Goal: Navigation & Orientation: Find specific page/section

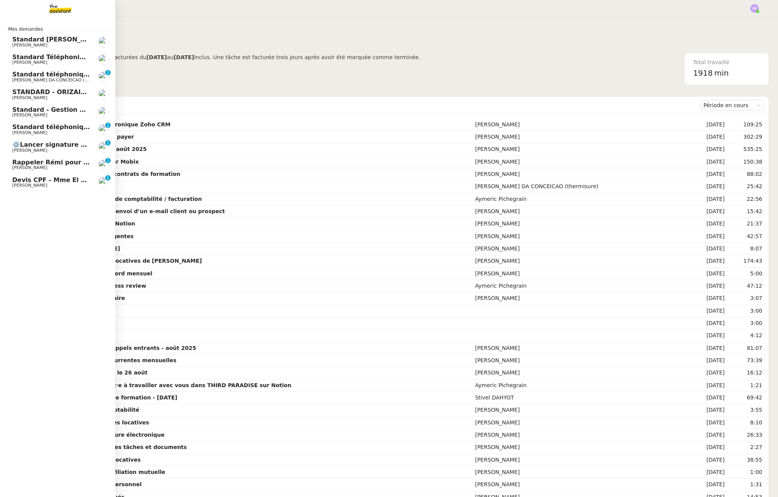
click at [64, 160] on span "Rappeler Rémi pour le deal Pack run premium" at bounding box center [91, 162] width 159 height 7
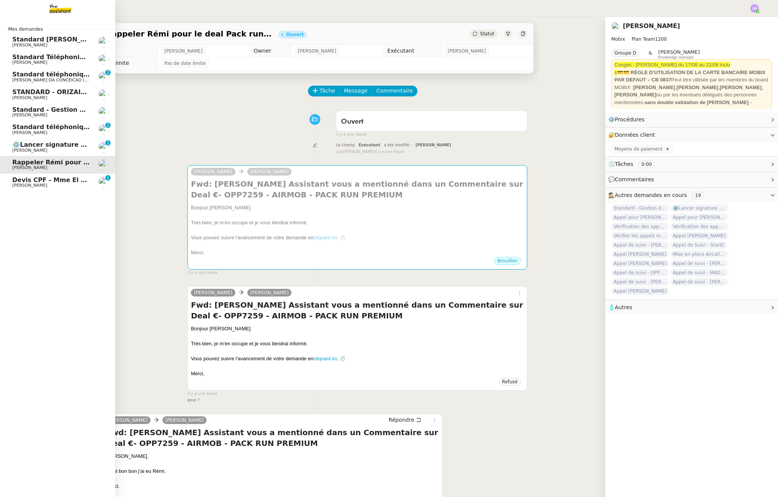
click at [66, 146] on span "⚙️Lancer signature électronique Zoho CRM" at bounding box center [86, 144] width 149 height 7
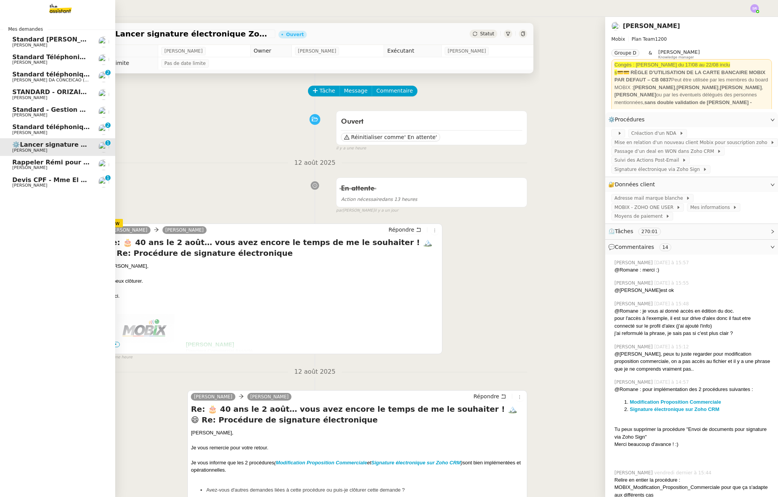
click at [30, 122] on link "Standard téléphonique - [DATE] [PERSON_NAME] 0 1 2 3 4 5 6 7 8 9" at bounding box center [57, 130] width 115 height 18
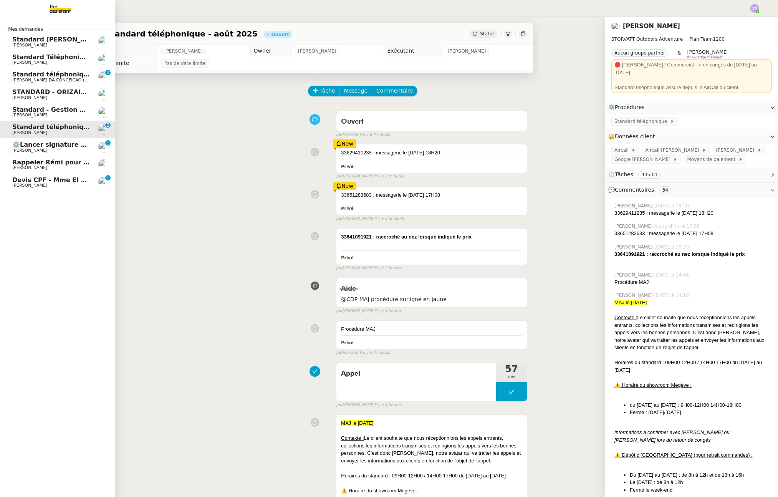
click at [23, 75] on span "Standard téléphonique" at bounding box center [52, 74] width 80 height 7
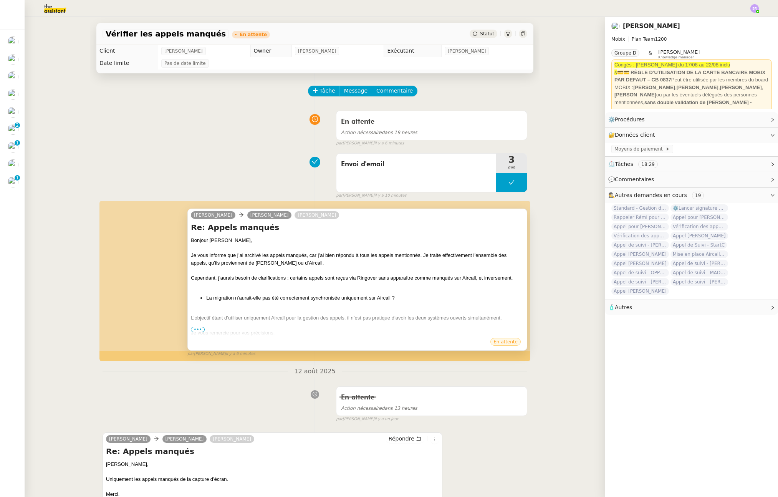
click at [197, 327] on span "•••" at bounding box center [198, 329] width 14 height 5
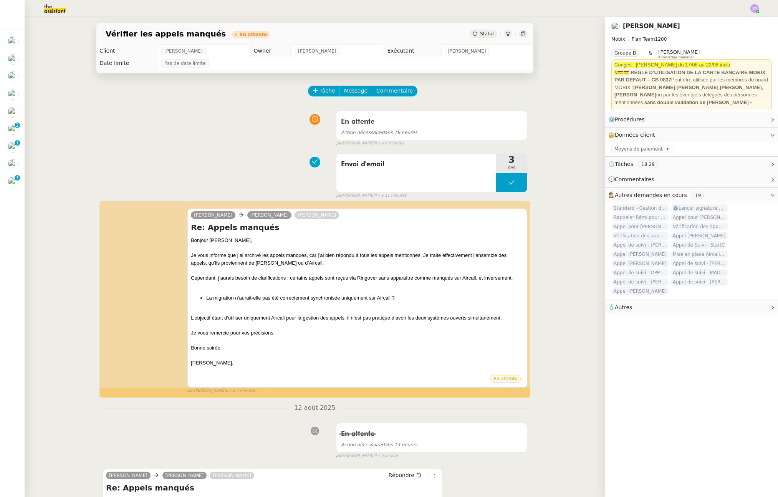
click at [202, 162] on div "Envoi d'email 3 min false par Zoé L. il y a 11 minutes" at bounding box center [314, 174] width 425 height 49
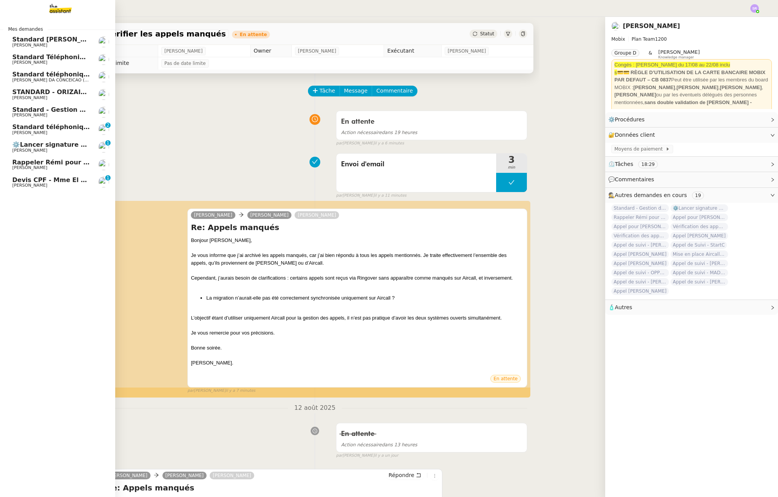
click at [66, 146] on span "⚙️Lancer signature électronique Zoho CRM" at bounding box center [86, 144] width 149 height 7
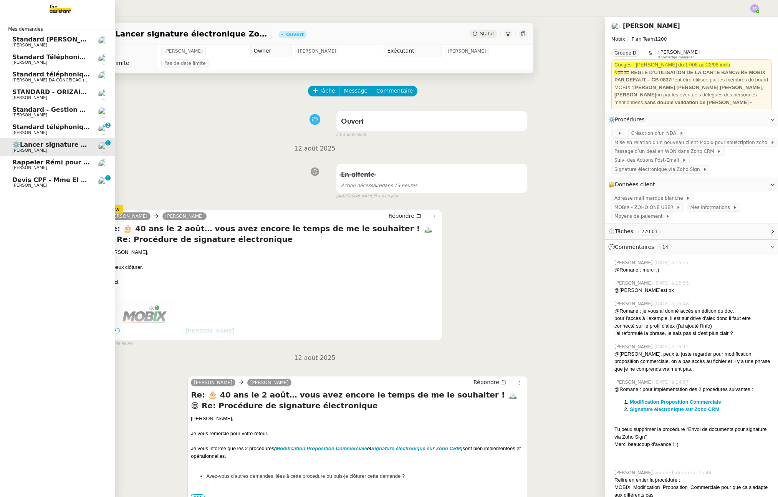
click at [66, 161] on span "Rappeler Rémi pour le deal Pack run premium" at bounding box center [91, 162] width 159 height 7
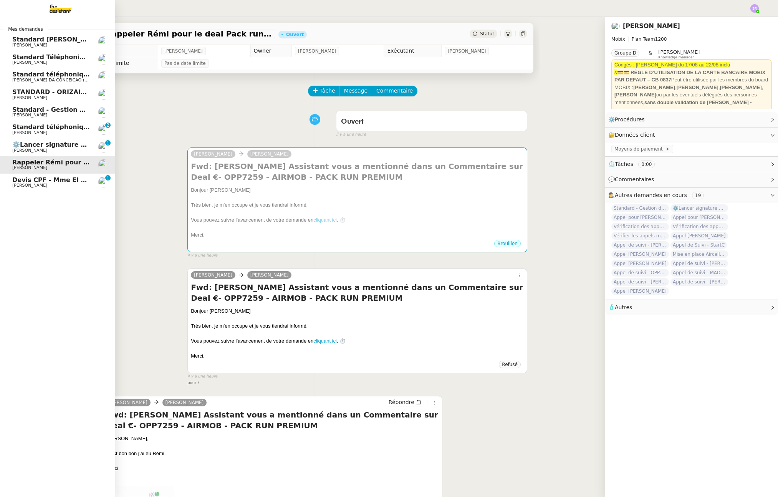
click at [87, 149] on span "[PERSON_NAME]" at bounding box center [51, 150] width 78 height 5
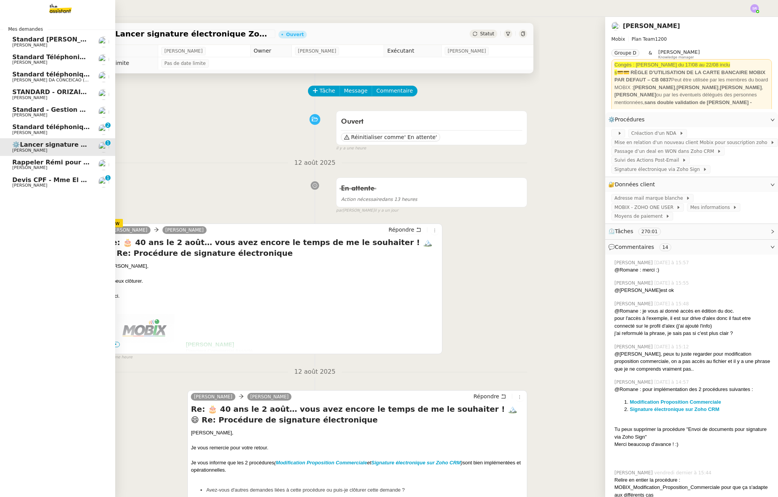
click at [19, 160] on span "Rappeler Rémi pour le deal Pack run premium" at bounding box center [91, 162] width 159 height 7
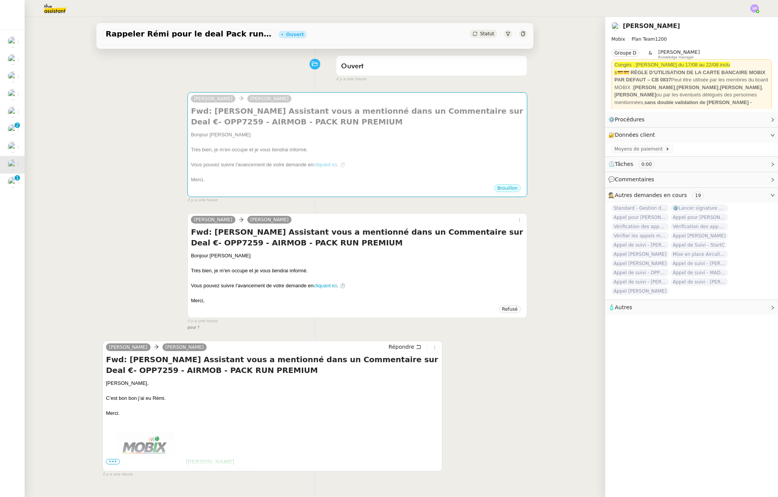
scroll to position [102, 0]
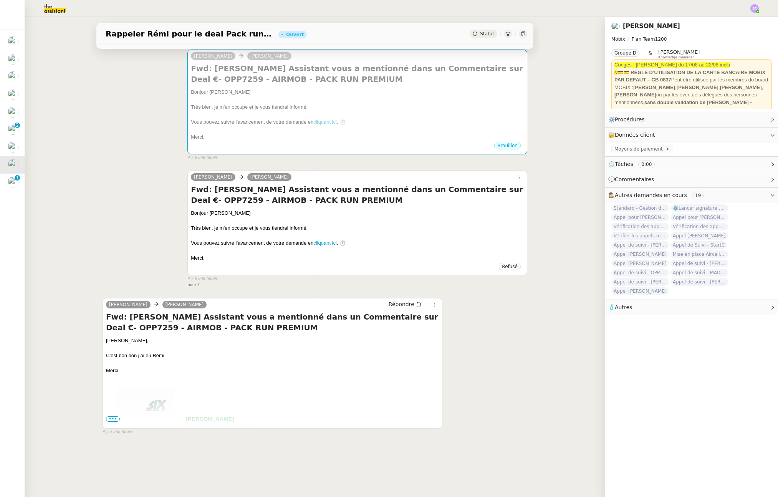
click at [108, 416] on span "•••" at bounding box center [113, 418] width 14 height 5
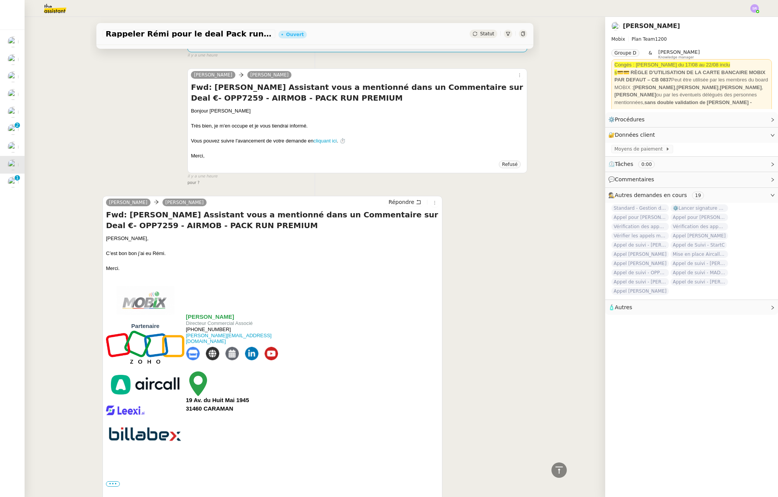
scroll to position [252, 0]
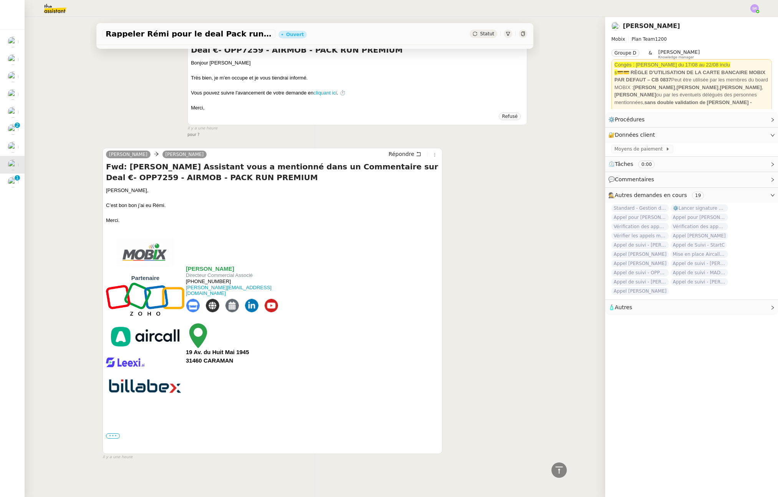
click at [107, 433] on label "•••" at bounding box center [113, 435] width 14 height 5
click at [0, 0] on input "•••" at bounding box center [0, 0] width 0 height 0
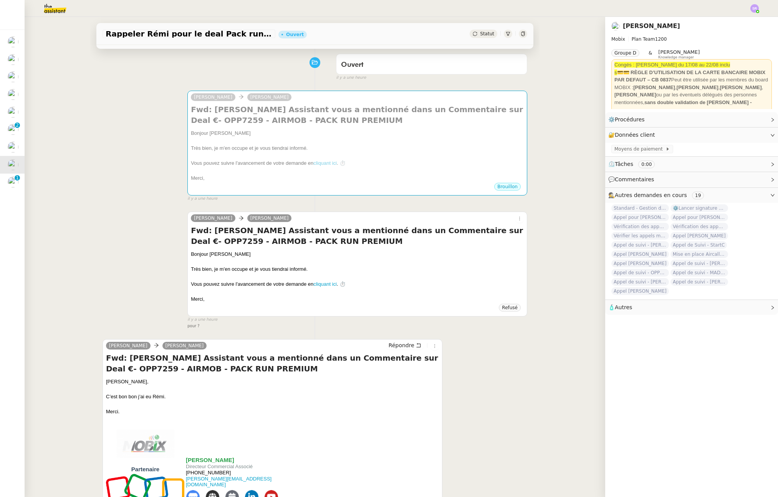
scroll to position [17, 0]
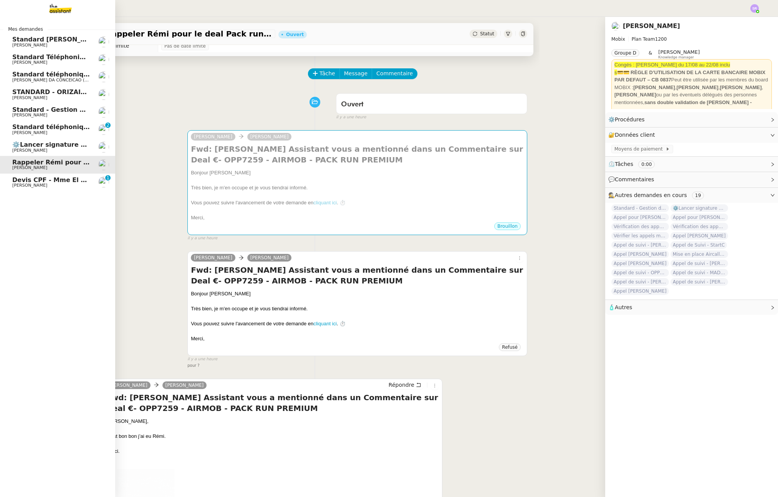
click at [28, 149] on span "[PERSON_NAME]" at bounding box center [29, 150] width 35 height 5
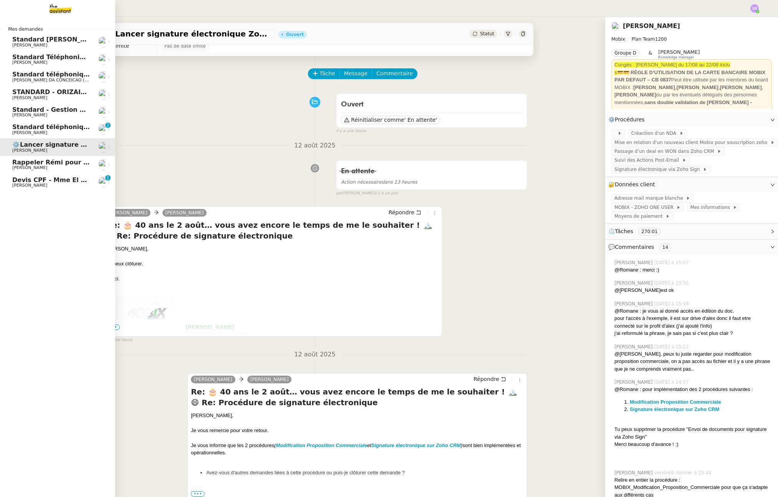
click at [34, 189] on link "Devis CPF - Mme El ghorchi Edwige Giron-Fleckinger 0 1 2 3 4 5 6 7 8 9" at bounding box center [57, 183] width 115 height 18
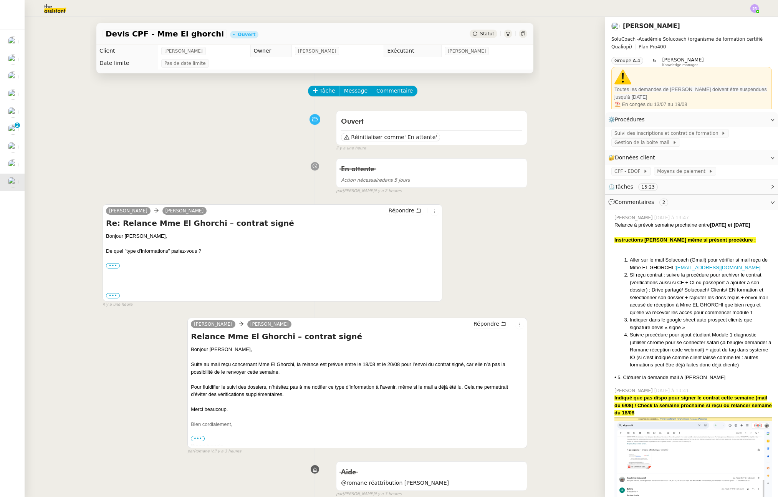
scroll to position [4, 0]
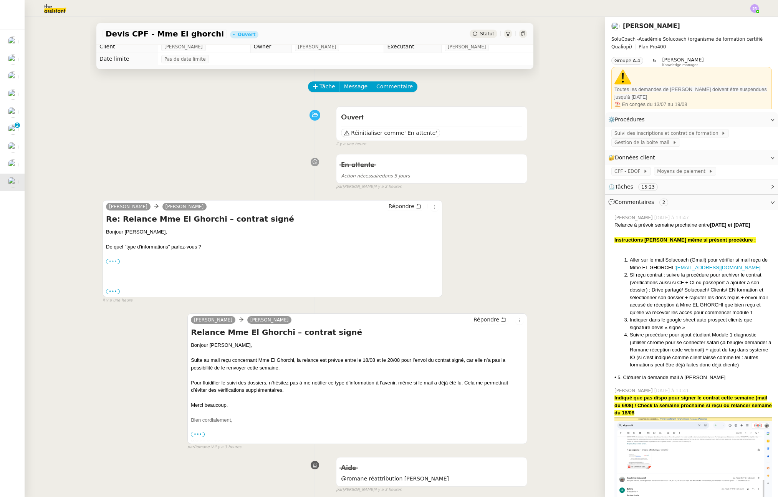
click at [109, 259] on label "•••" at bounding box center [113, 261] width 14 height 5
click at [0, 0] on input "•••" at bounding box center [0, 0] width 0 height 0
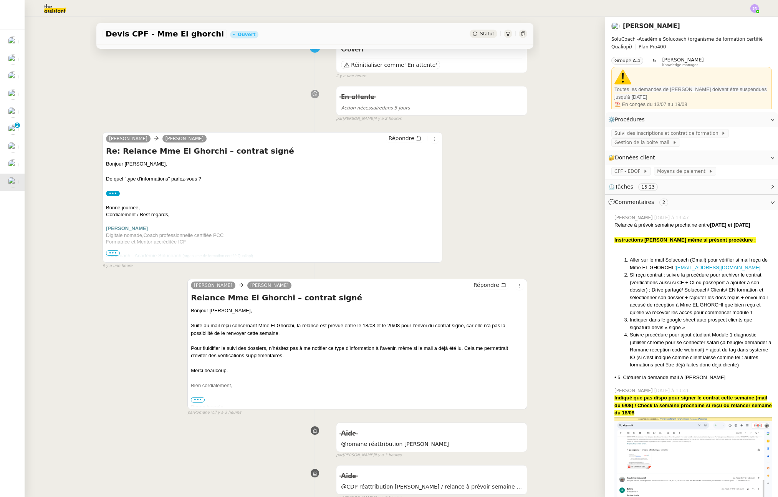
scroll to position [0, 0]
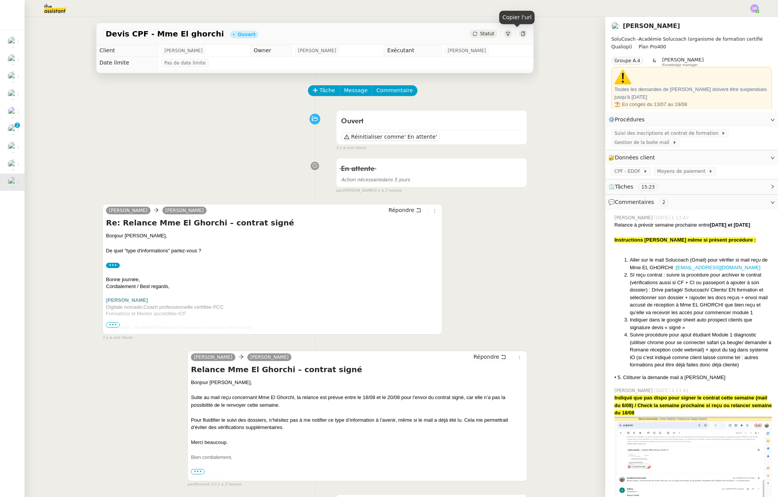
drag, startPoint x: 515, startPoint y: 35, endPoint x: 511, endPoint y: 37, distance: 4.0
click at [521, 35] on icon at bounding box center [522, 33] width 3 height 5
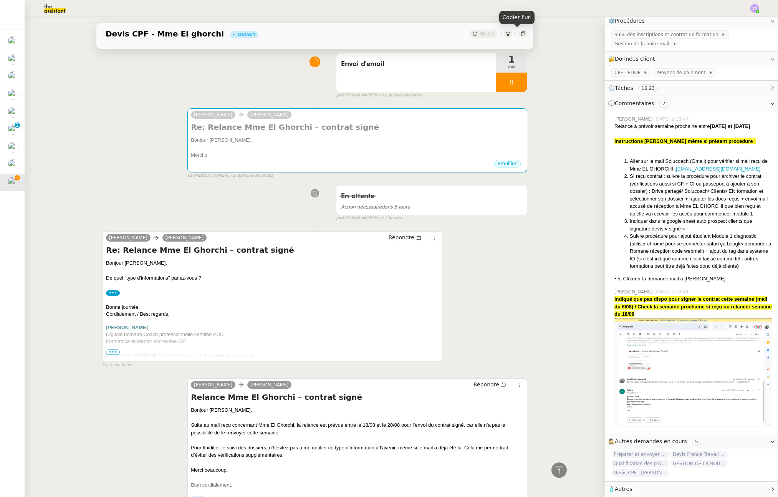
scroll to position [3, 0]
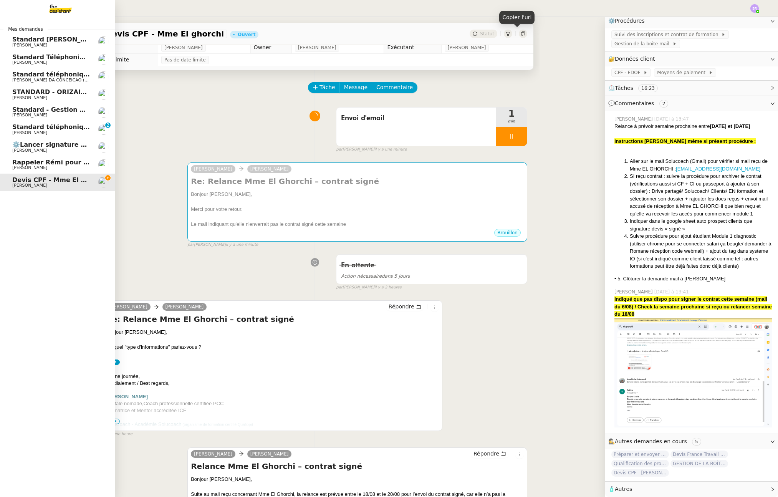
click at [23, 165] on span "Rappeler Rémi pour le deal Pack run premium" at bounding box center [91, 162] width 159 height 7
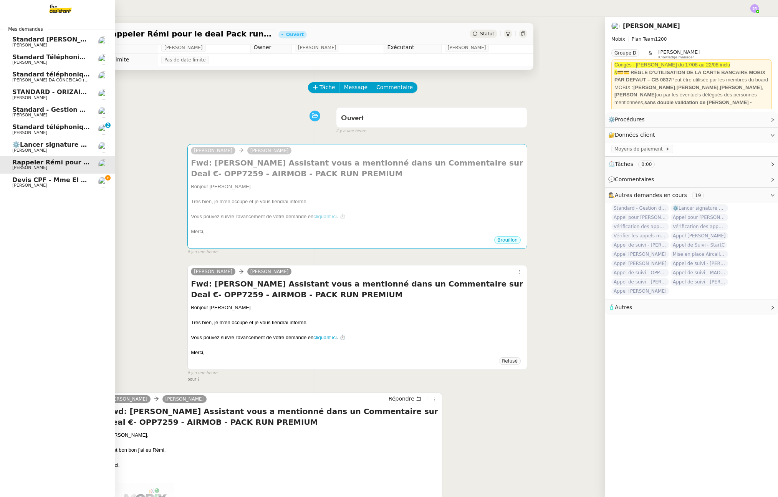
click at [43, 147] on span "⚙️Lancer signature électronique Zoho CRM" at bounding box center [86, 144] width 149 height 7
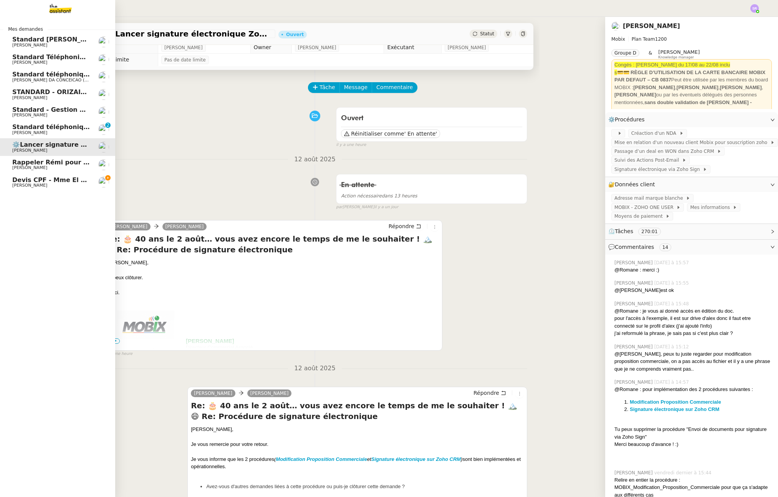
click at [54, 127] on span "Standard téléphonique - août 2025" at bounding box center [72, 126] width 121 height 7
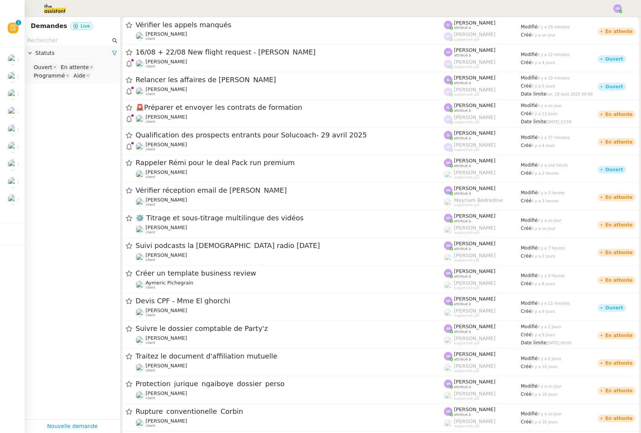
click at [627, 12] on nz-header at bounding box center [320, 8] width 641 height 17
click at [619, 11] on div at bounding box center [617, 8] width 8 height 8
click at [595, 21] on span "Suivi" at bounding box center [589, 22] width 13 height 6
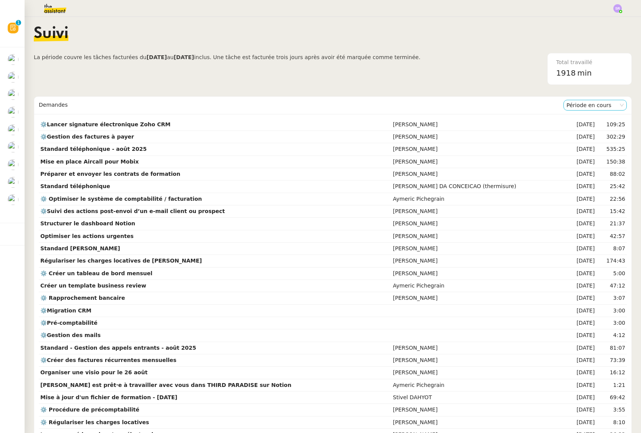
click at [573, 105] on nz-select-item "Période en cours" at bounding box center [594, 105] width 57 height 10
click at [580, 131] on div "Période précédente" at bounding box center [583, 129] width 57 height 7
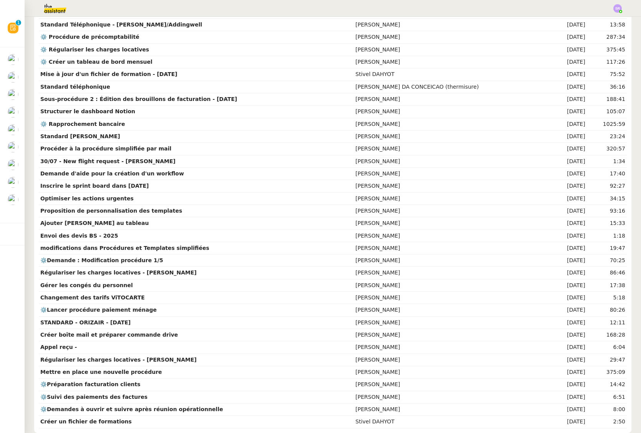
scroll to position [233, 0]
